Goal: Find specific fact: Find specific page/section

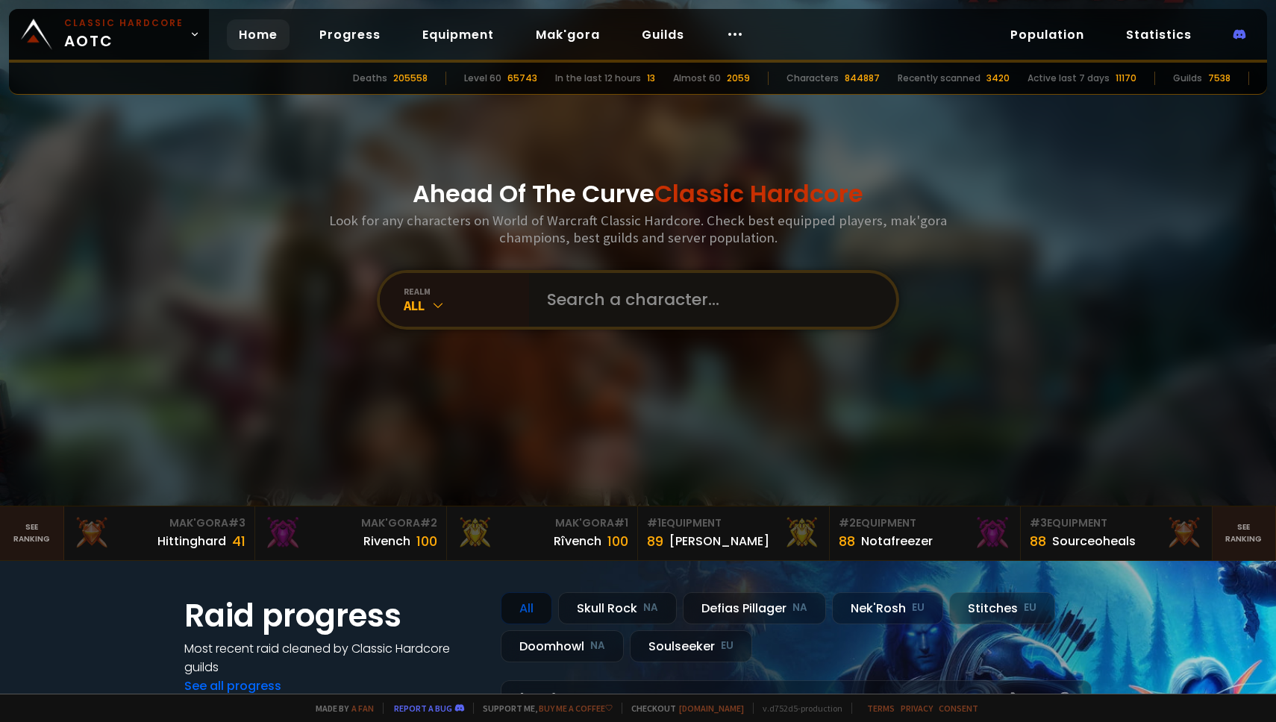
click at [565, 278] on input "text" at bounding box center [708, 300] width 340 height 54
type input "bandicoot"
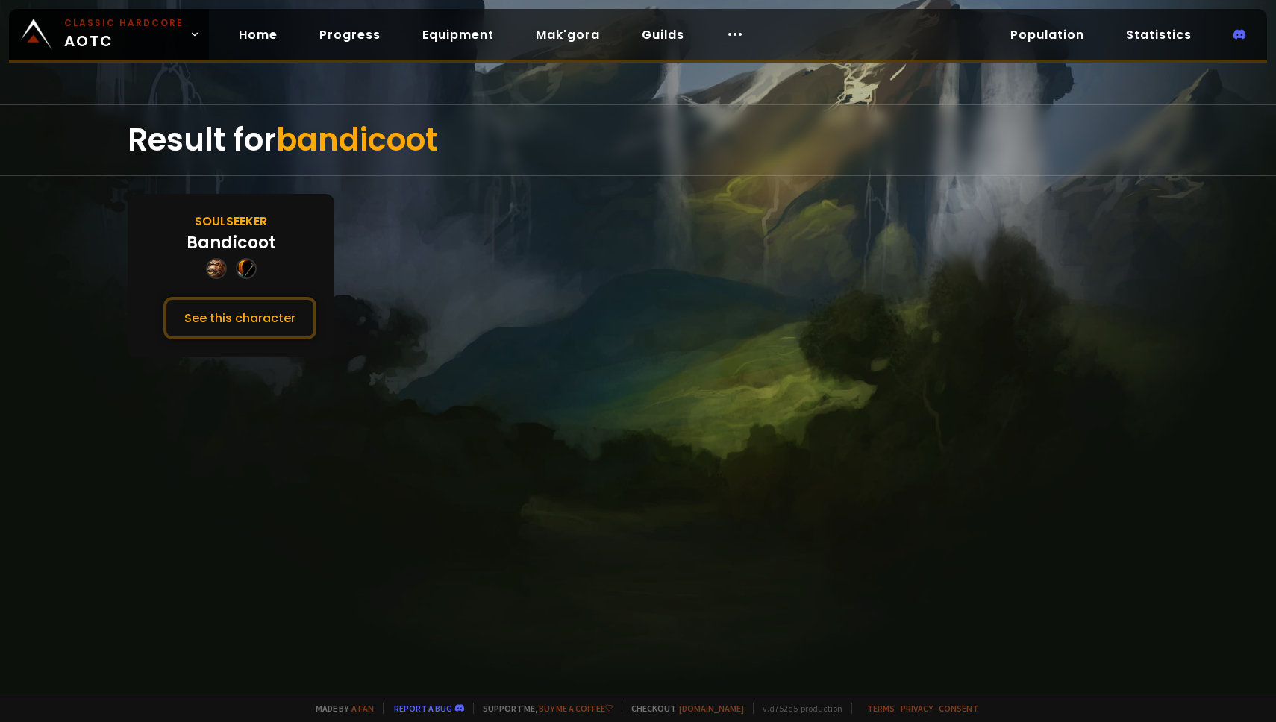
click at [244, 253] on div "Bandicoot" at bounding box center [231, 243] width 89 height 25
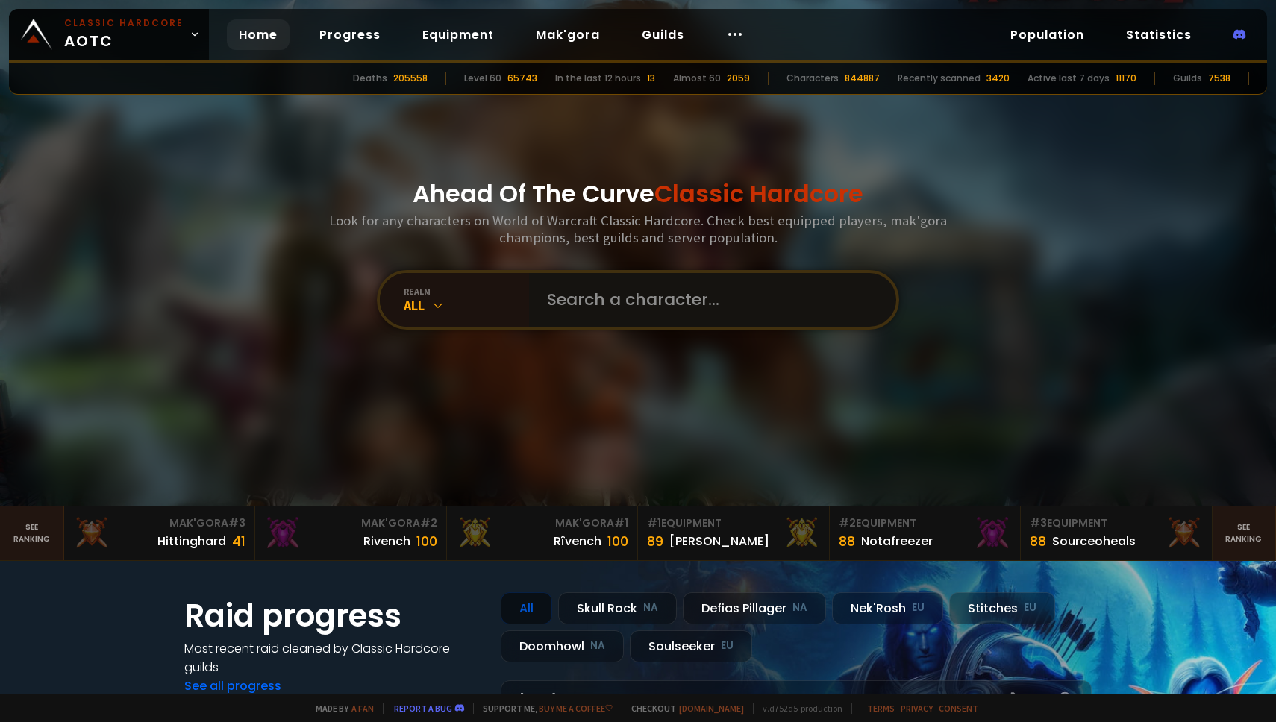
click at [598, 288] on input "text" at bounding box center [708, 300] width 340 height 54
type input "bandicoots"
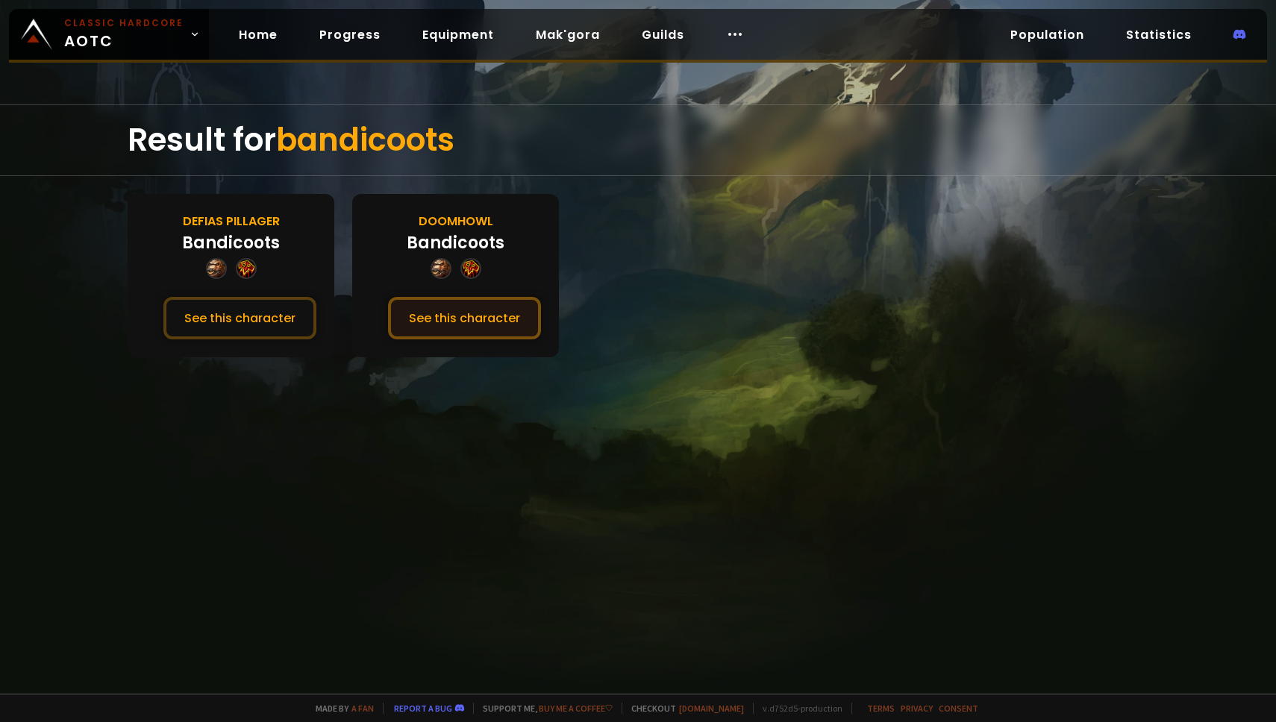
click at [461, 312] on button "See this character" at bounding box center [464, 318] width 153 height 43
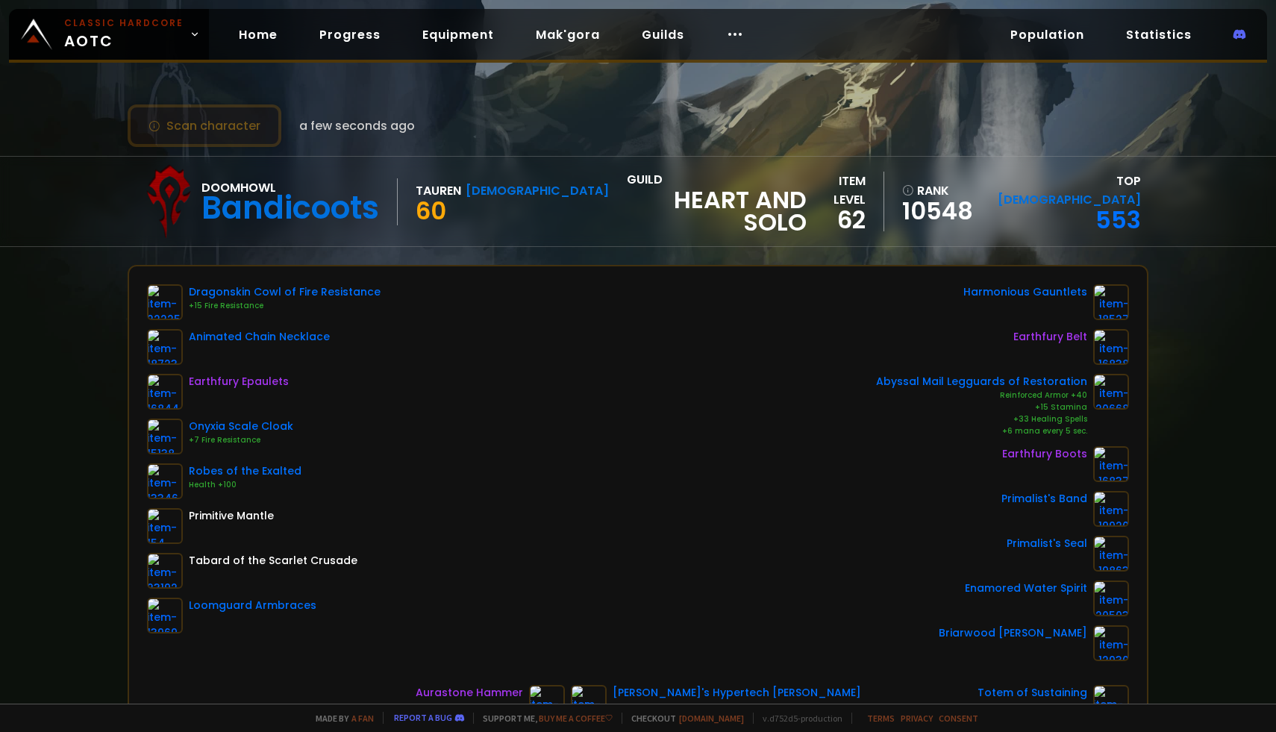
click at [210, 139] on button "Scan character" at bounding box center [205, 125] width 154 height 43
click at [210, 128] on button "Scan character" at bounding box center [205, 125] width 154 height 43
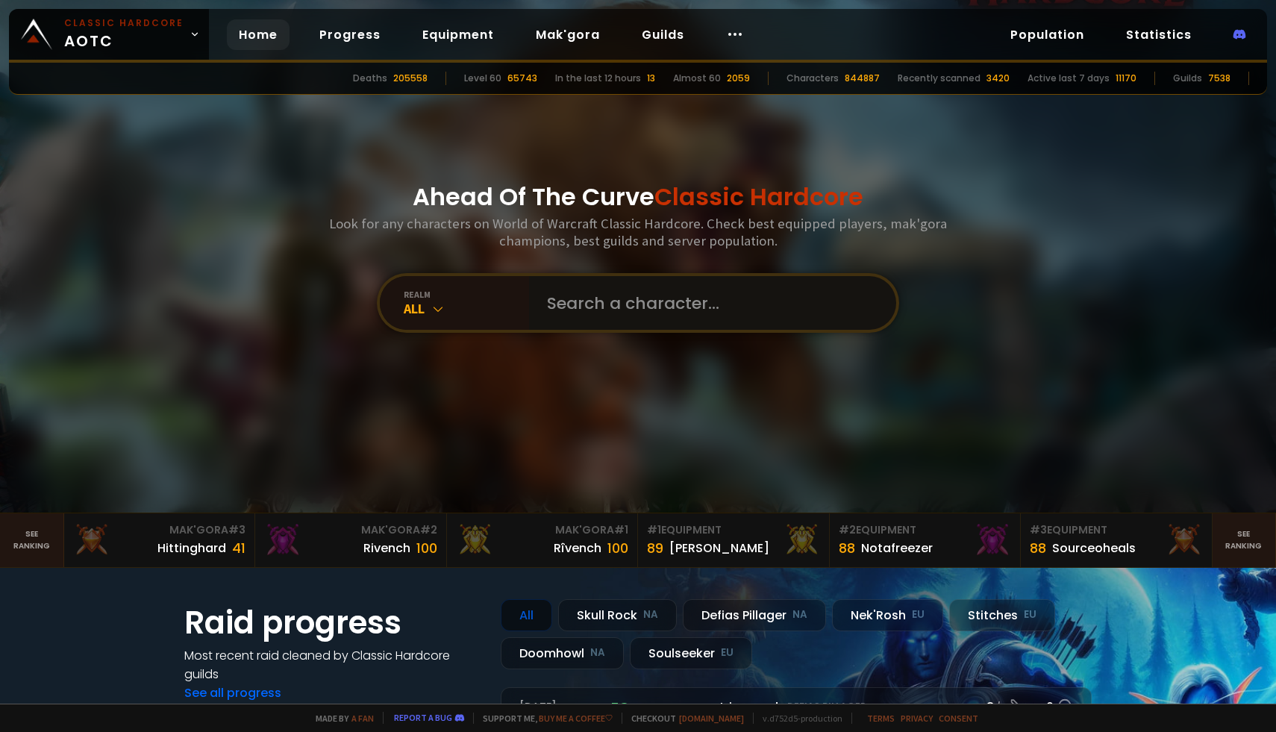
click at [542, 285] on input "text" at bounding box center [708, 303] width 340 height 54
type input "a"
type input "hanketh"
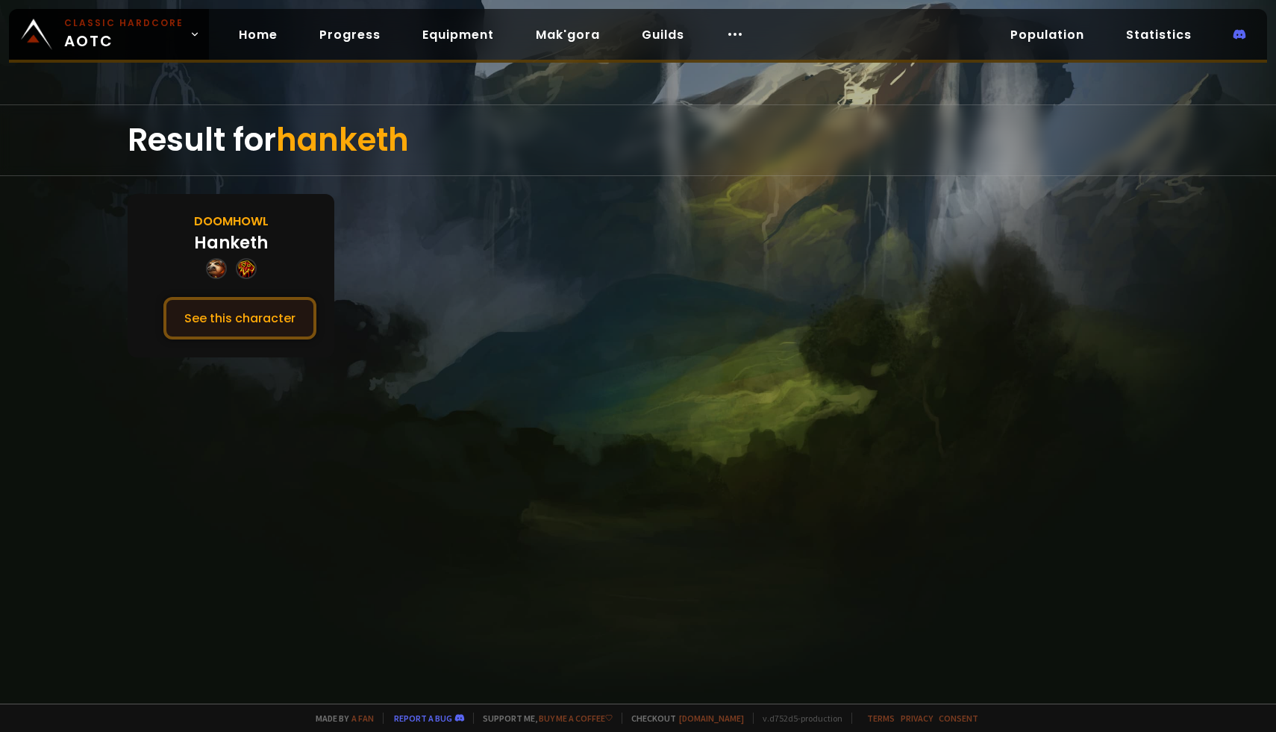
click at [239, 299] on button "See this character" at bounding box center [239, 318] width 153 height 43
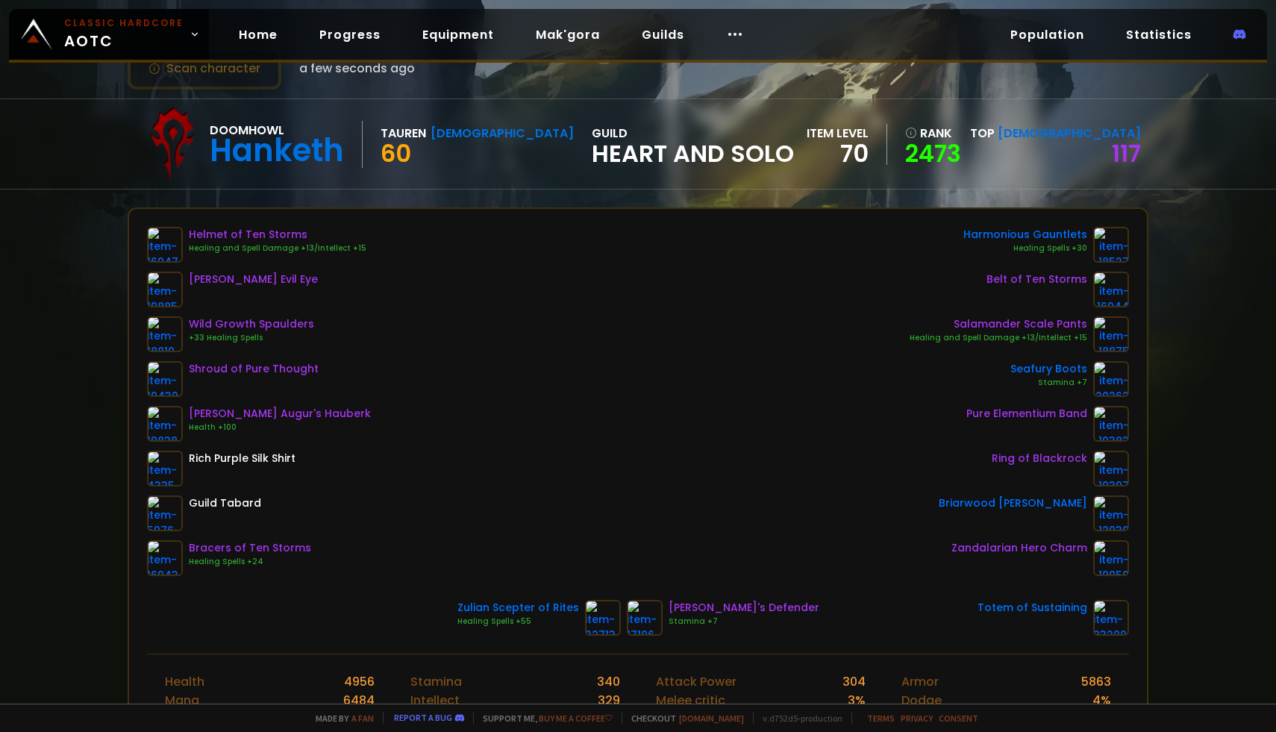
scroll to position [57, 0]
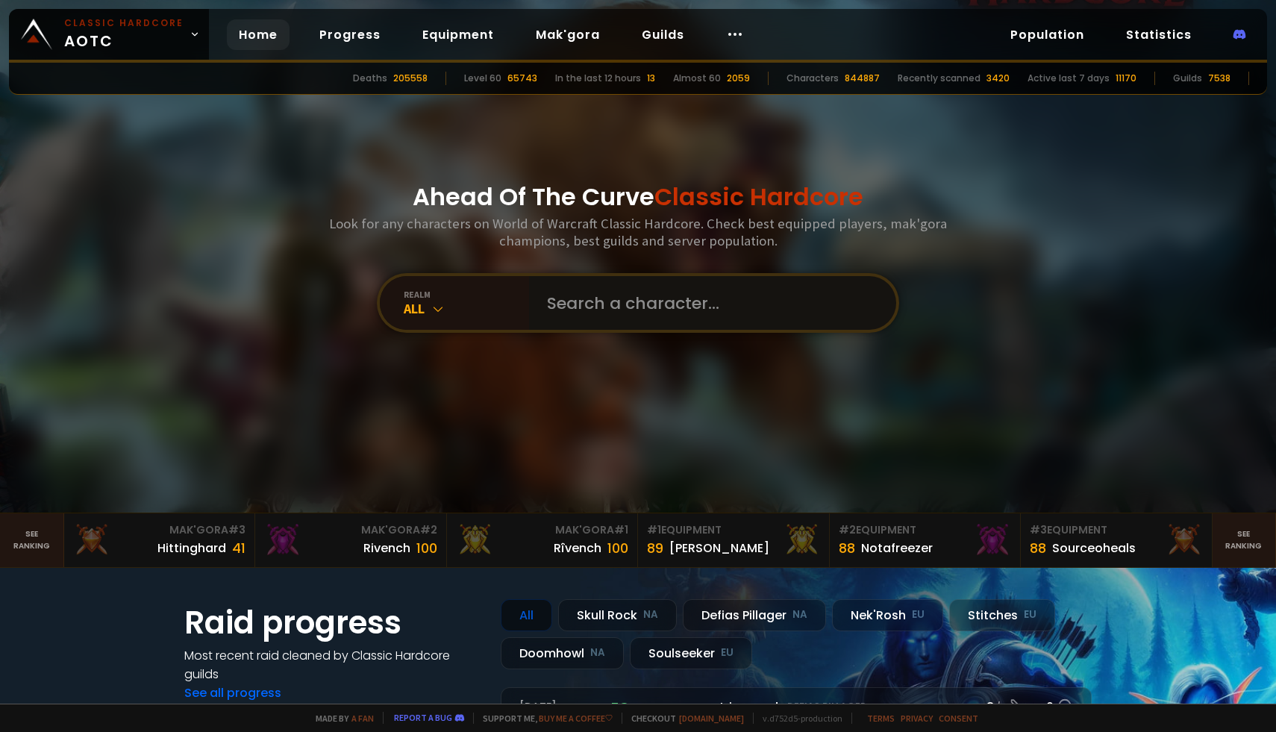
click at [543, 307] on input "text" at bounding box center [708, 303] width 340 height 54
type input "pwrdbytotems"
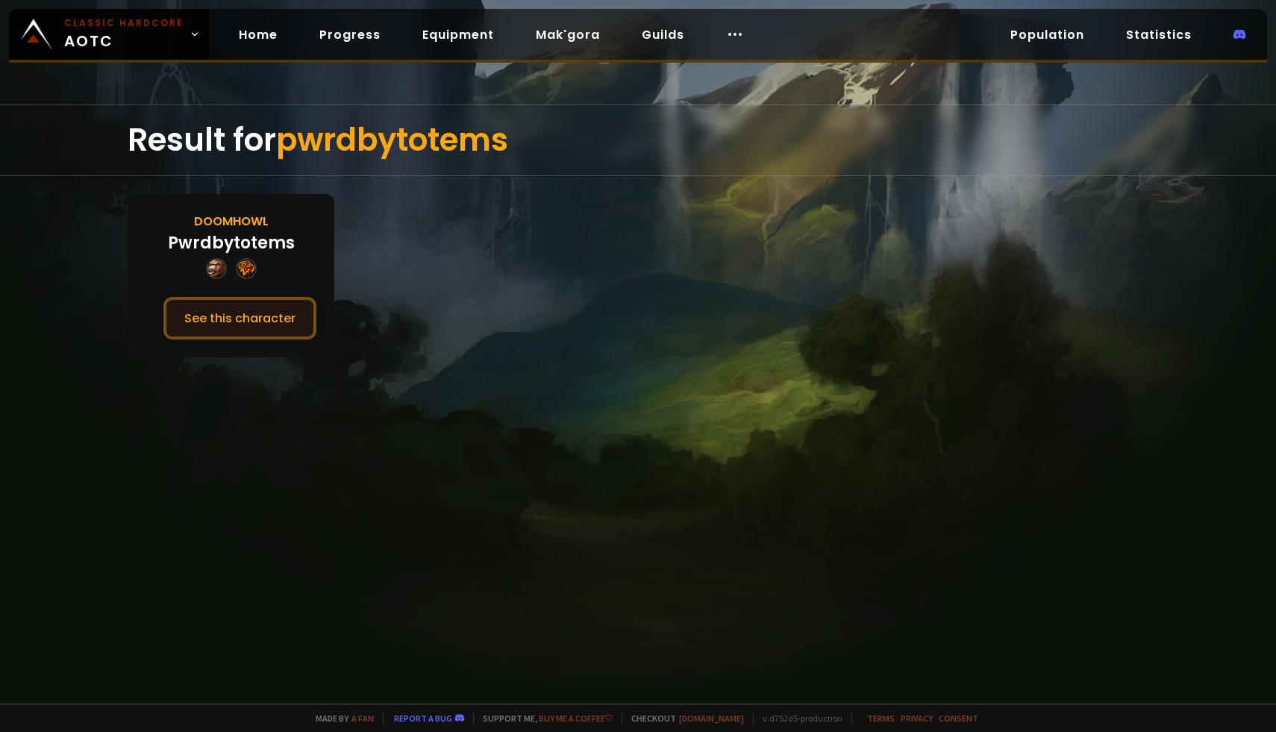
click at [234, 322] on button "See this character" at bounding box center [239, 318] width 153 height 43
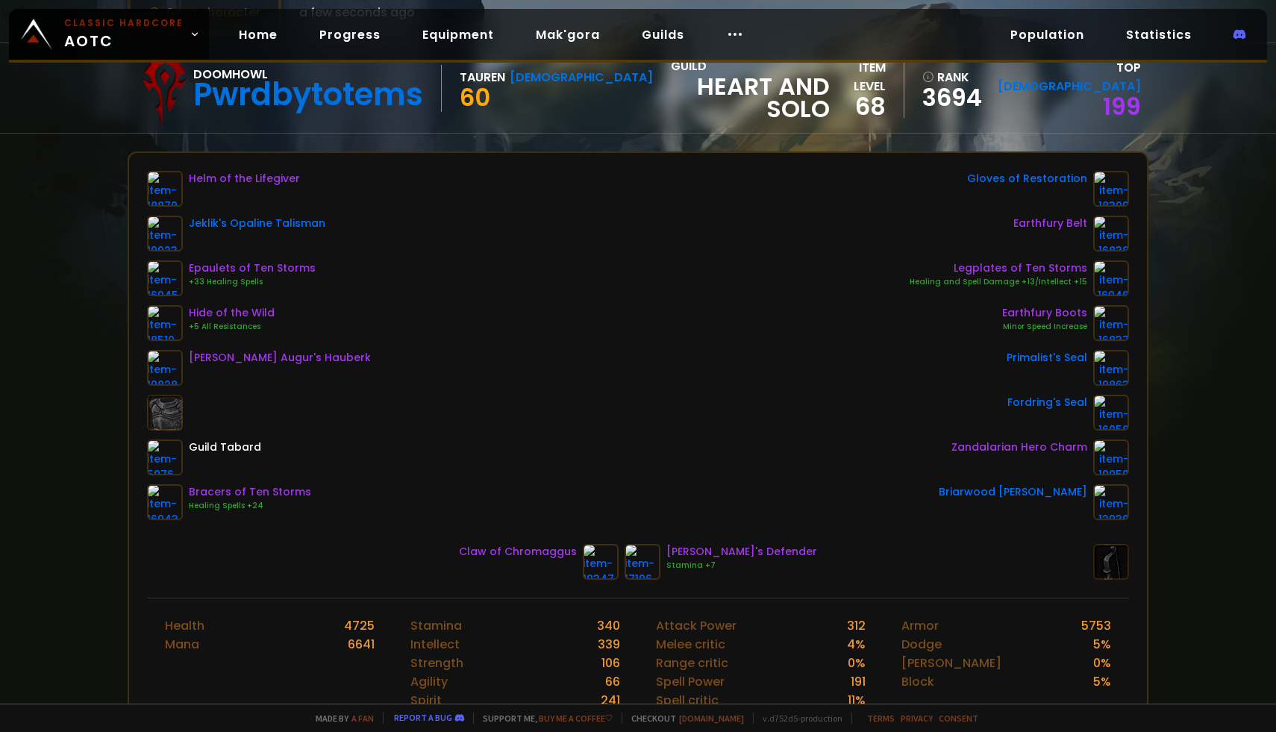
scroll to position [185, 0]
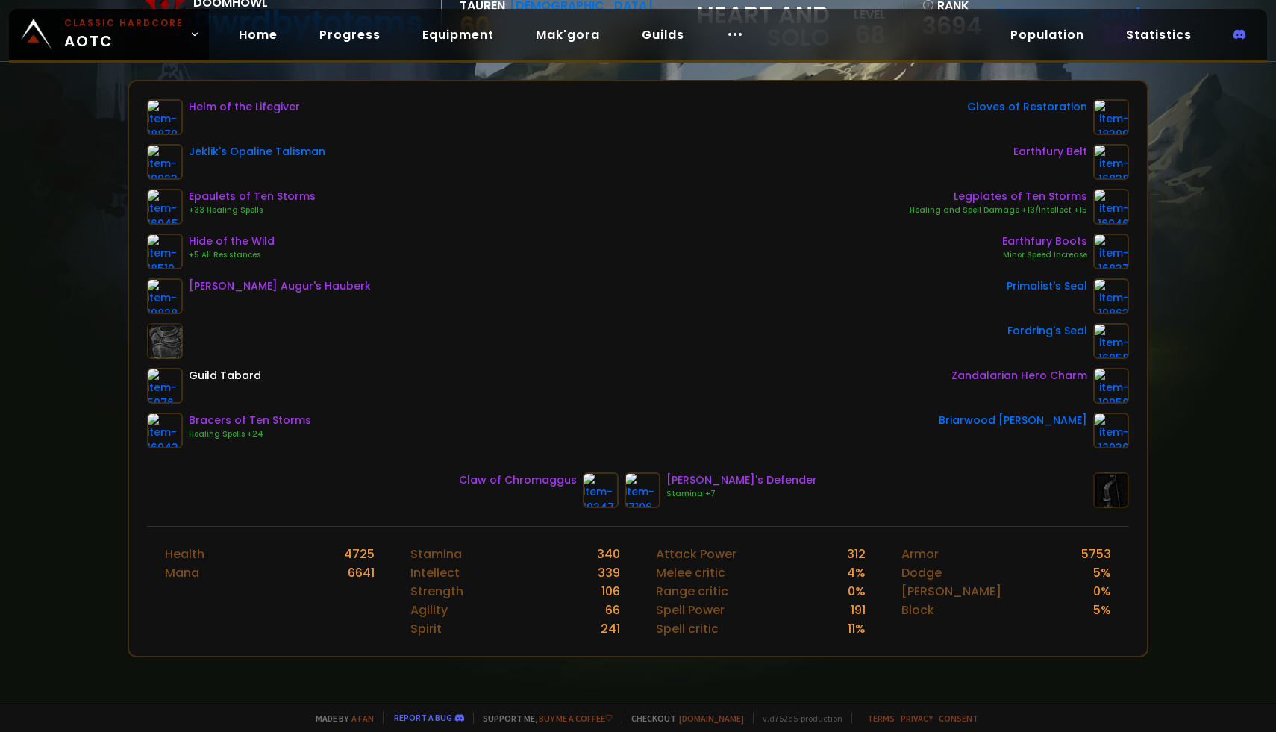
click at [763, 477] on div "[PERSON_NAME]'s Defender" at bounding box center [741, 480] width 151 height 16
copy div "[PERSON_NAME]'s Defender"
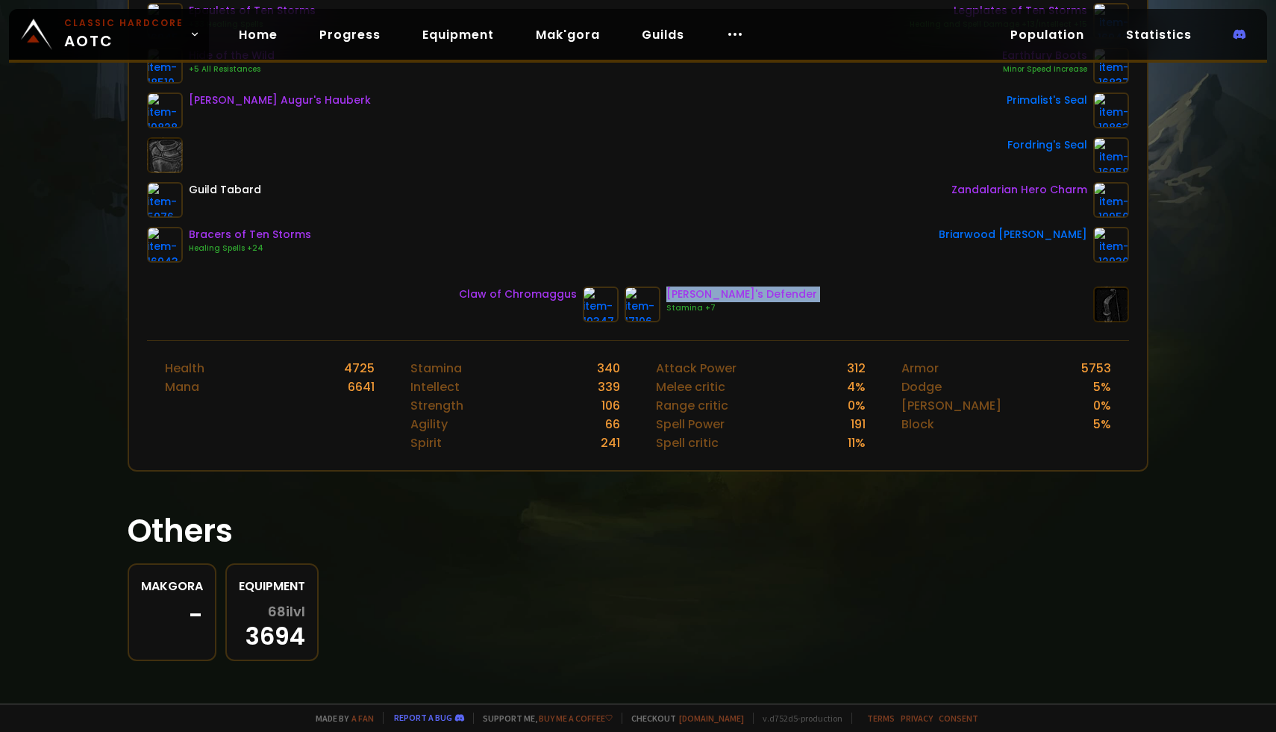
scroll to position [0, 0]
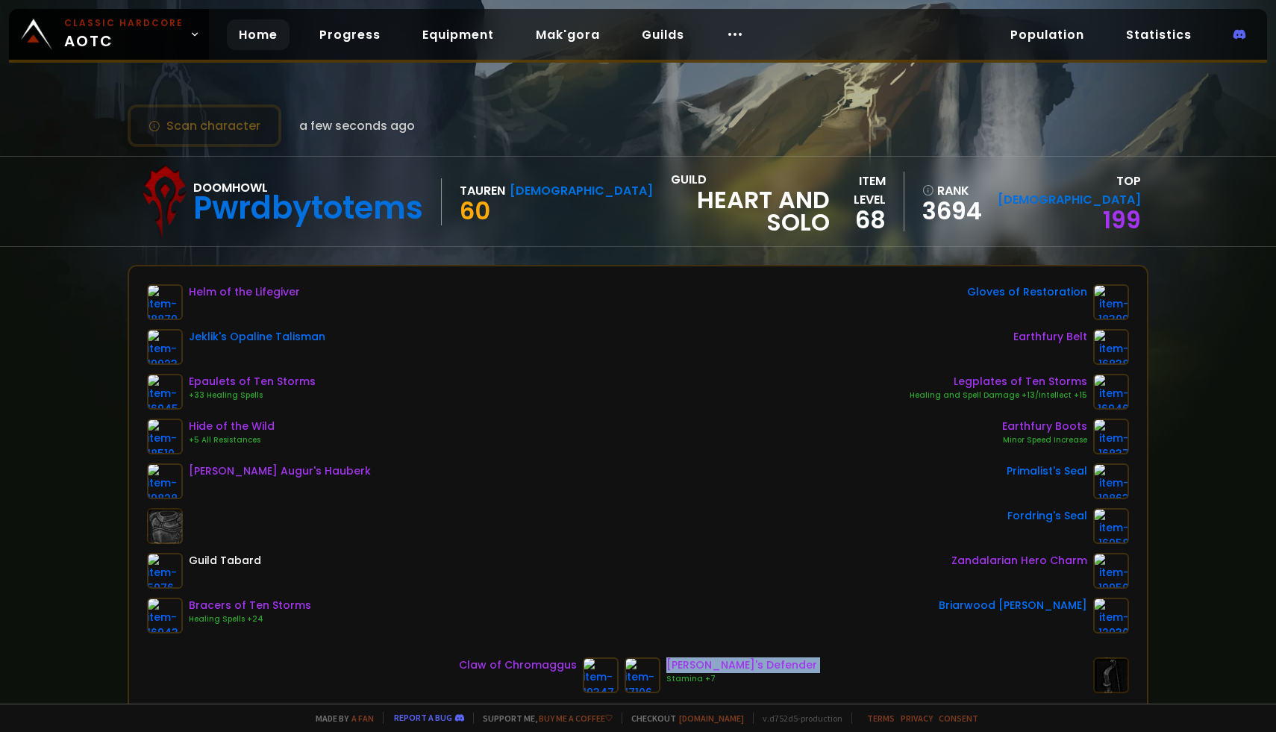
click at [228, 36] on link "Home" at bounding box center [258, 34] width 63 height 31
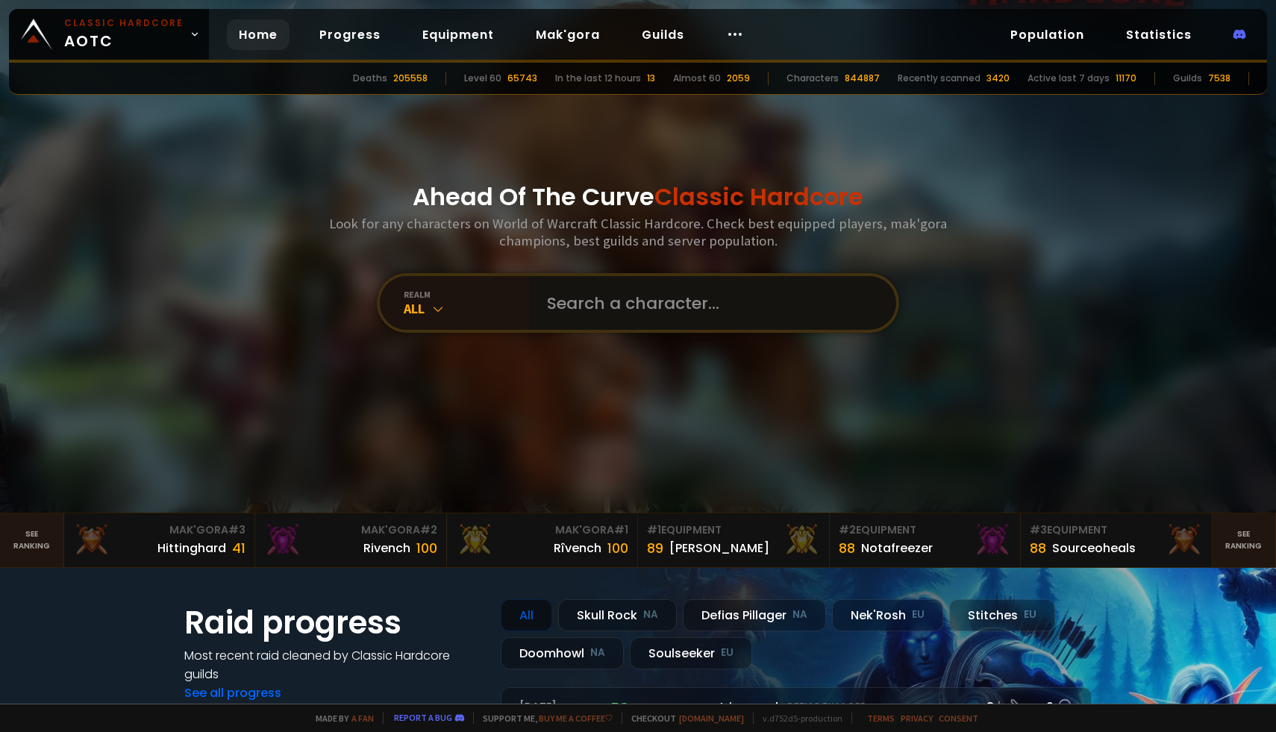
click at [600, 306] on input "text" at bounding box center [708, 303] width 340 height 54
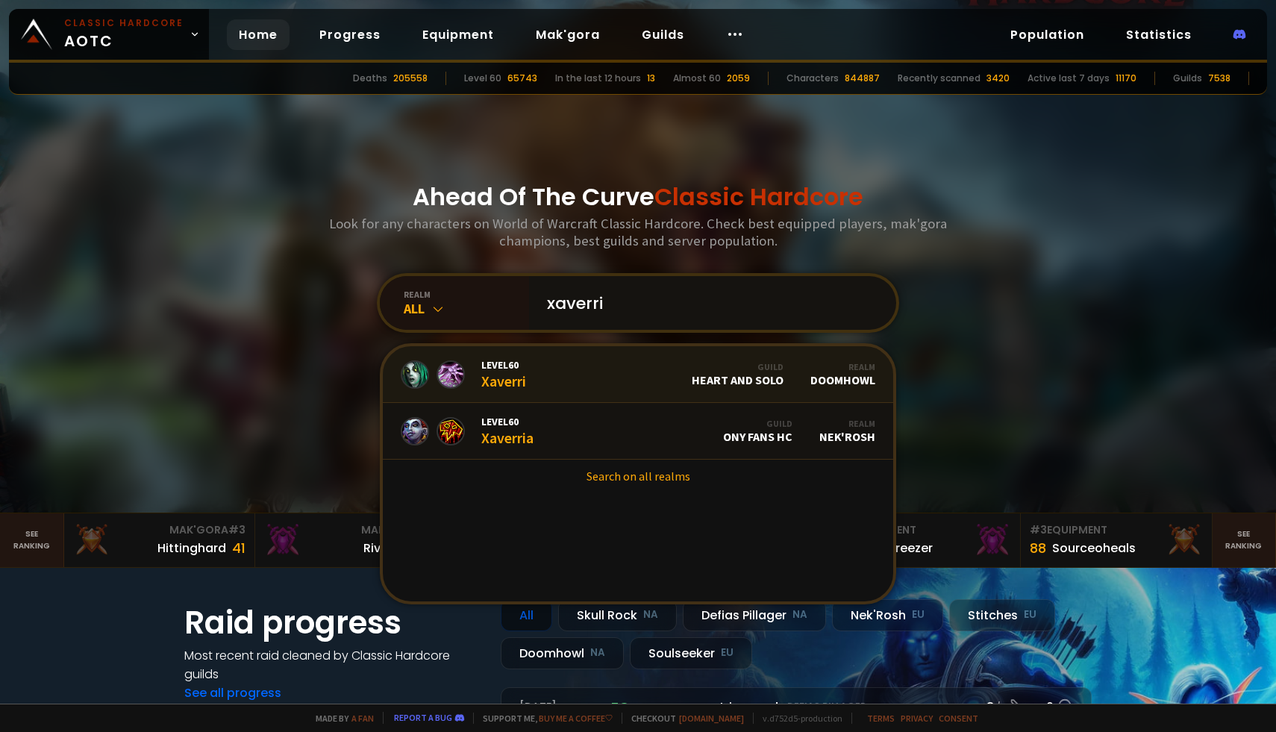
type input "xaverri"
click at [501, 375] on div "Level 60 Xaverri" at bounding box center [503, 374] width 45 height 32
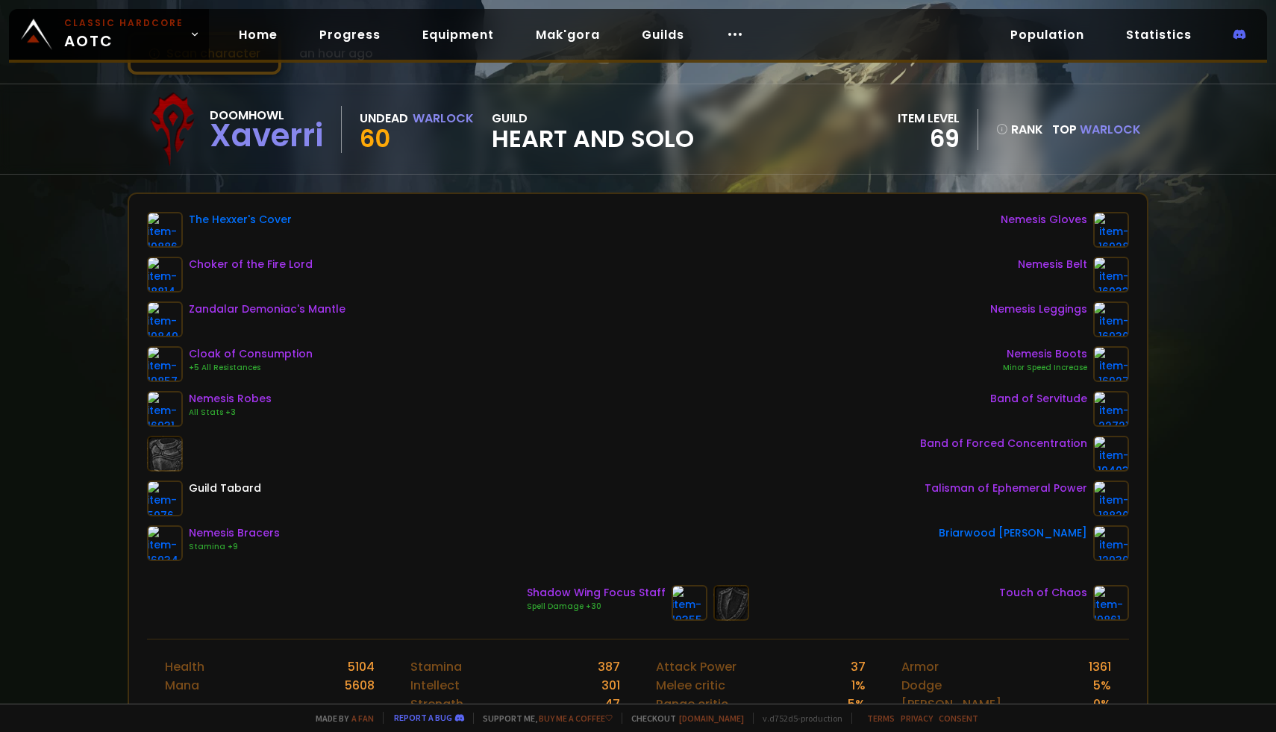
scroll to position [103, 0]
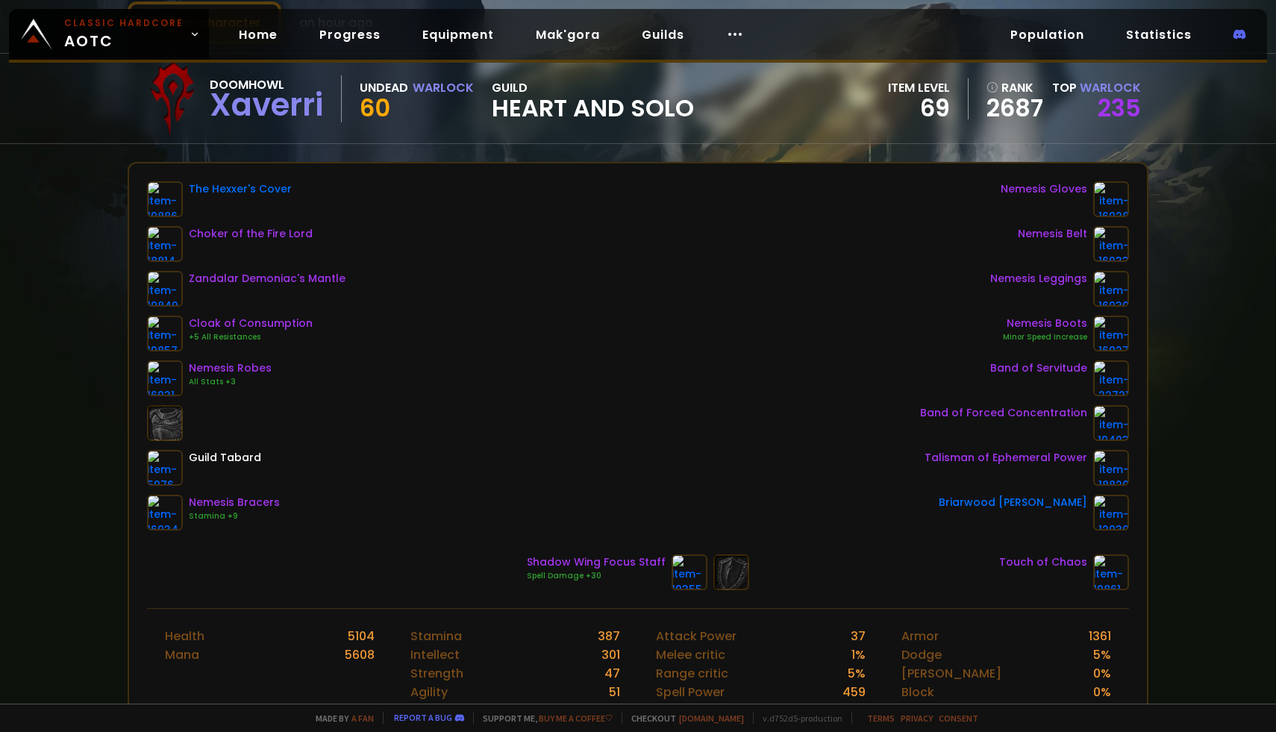
click at [564, 567] on div "Shadow Wing Focus Staff" at bounding box center [596, 562] width 139 height 16
drag, startPoint x: 525, startPoint y: 562, endPoint x: 663, endPoint y: 566, distance: 138.1
click at [663, 566] on div "Shadow Wing Focus Staff Spell Damage +30 Touch of Chaos" at bounding box center [638, 572] width 982 height 36
copy div "Shadow Wing Focus Staff"
